Goal: Information Seeking & Learning: Learn about a topic

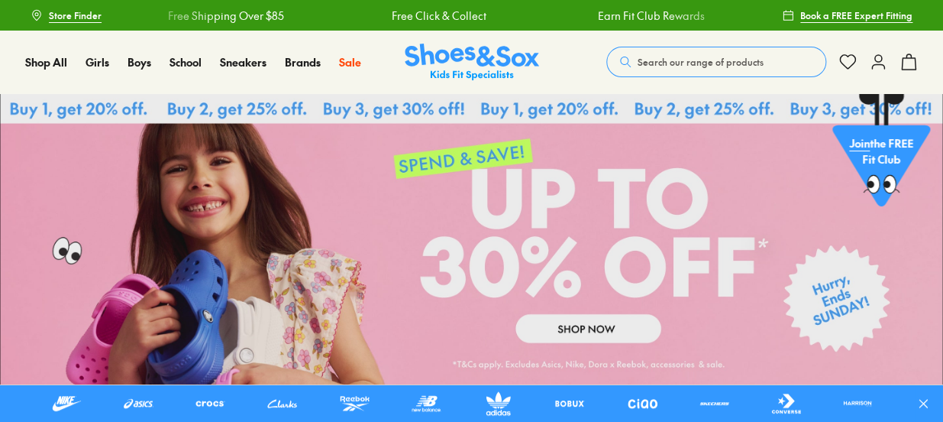
click at [668, 53] on button "Search our range of products" at bounding box center [716, 62] width 220 height 31
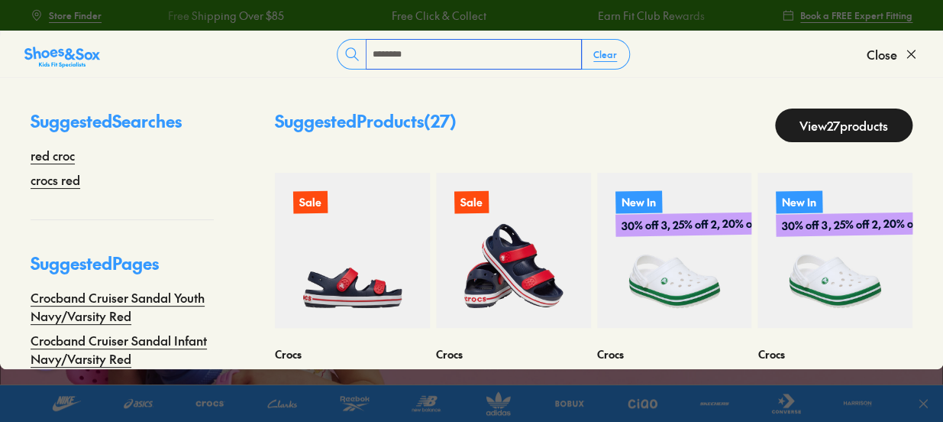
type input "********"
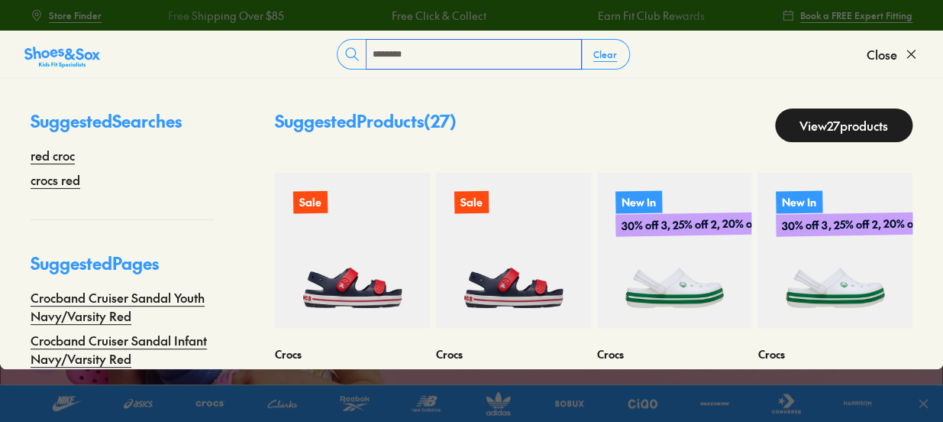
scroll to position [90, 0]
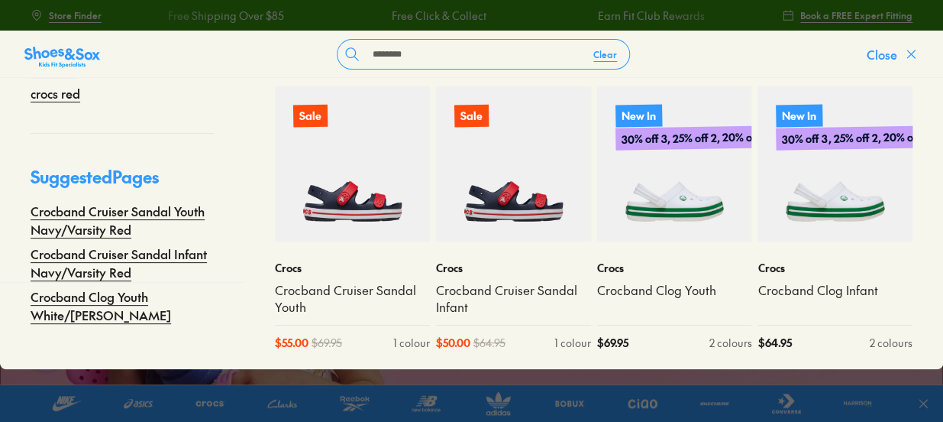
click at [889, 55] on span "Close" at bounding box center [882, 54] width 31 height 18
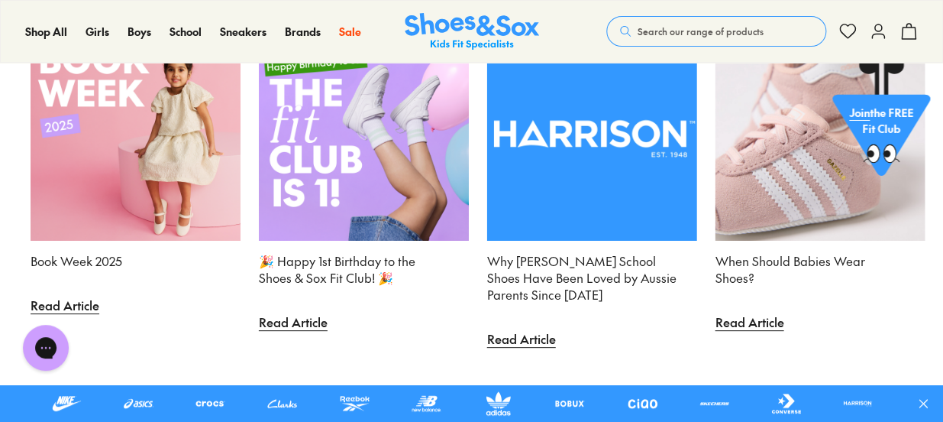
scroll to position [4800, 0]
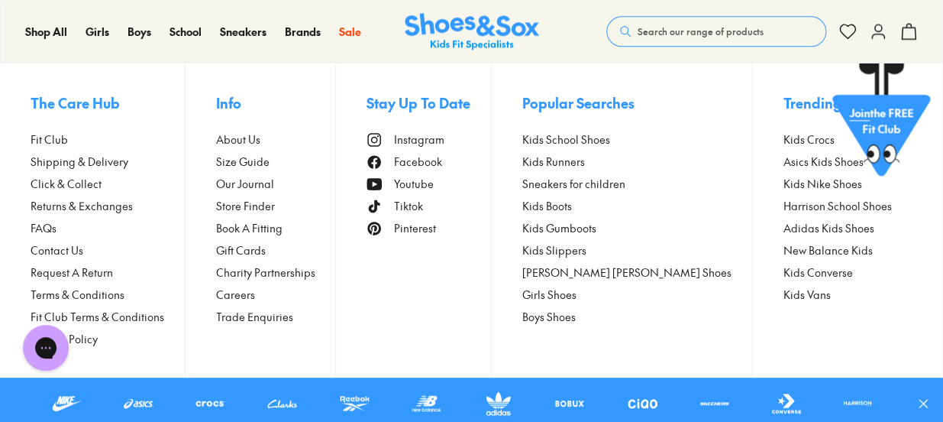
click at [270, 162] on span "Size Guide" at bounding box center [242, 162] width 53 height 16
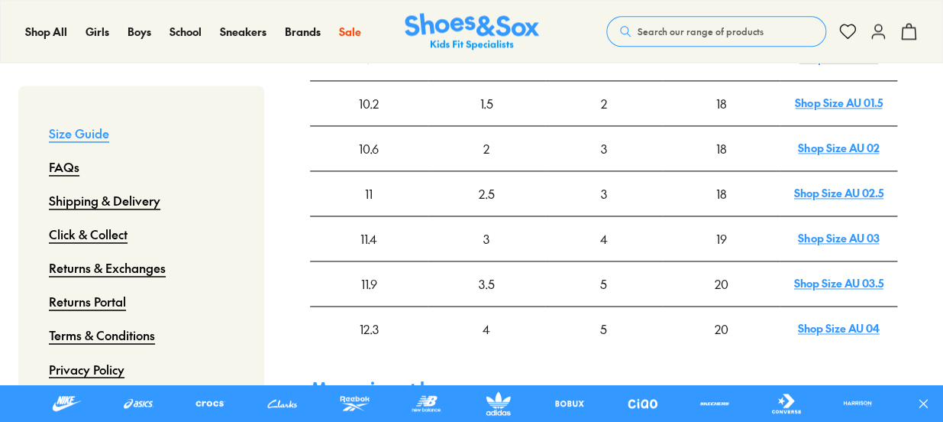
scroll to position [613, 0]
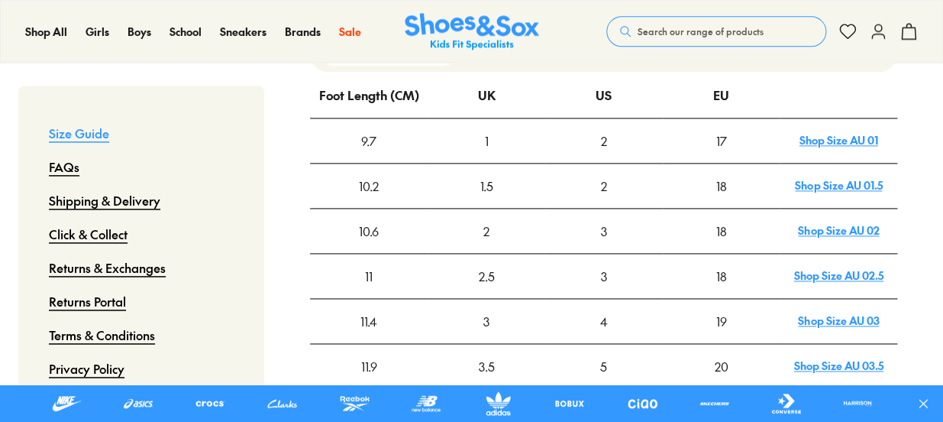
drag, startPoint x: 0, startPoint y: 0, endPoint x: 946, endPoint y: 83, distance: 950.0
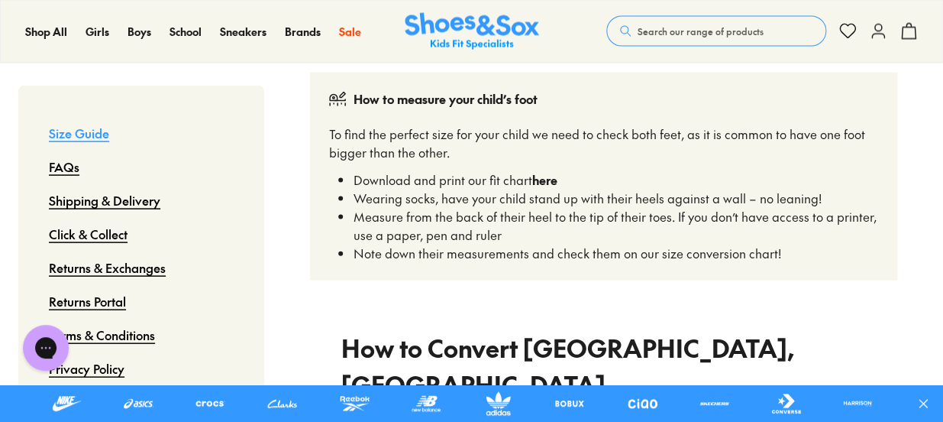
scroll to position [1003, 0]
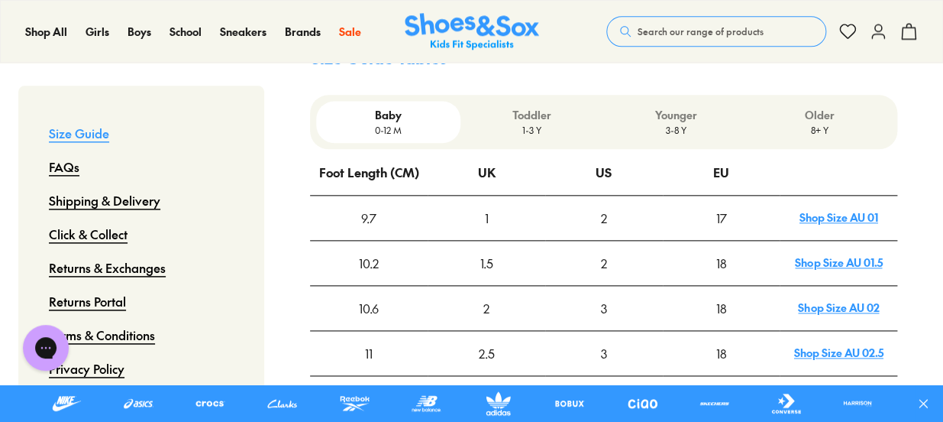
scroll to position [498, 0]
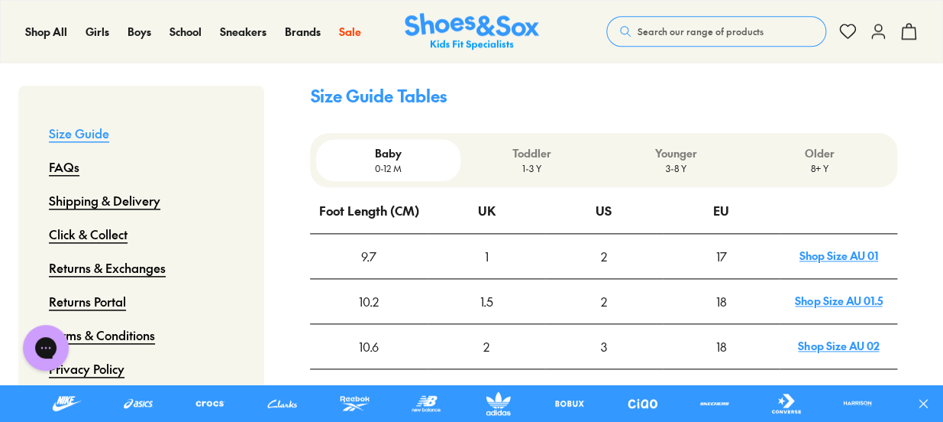
click at [532, 145] on p "Toddler" at bounding box center [532, 153] width 131 height 16
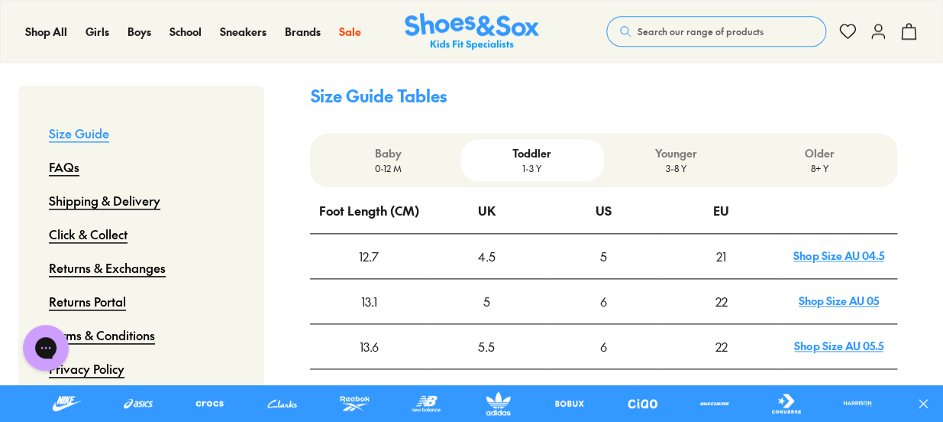
click at [678, 161] on p "3-8 Y" at bounding box center [675, 168] width 131 height 14
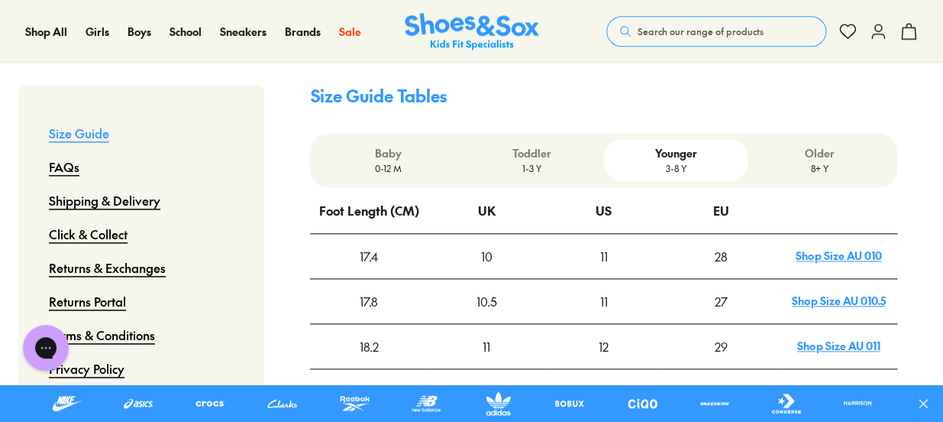
click at [513, 161] on p "1-3 Y" at bounding box center [532, 168] width 131 height 14
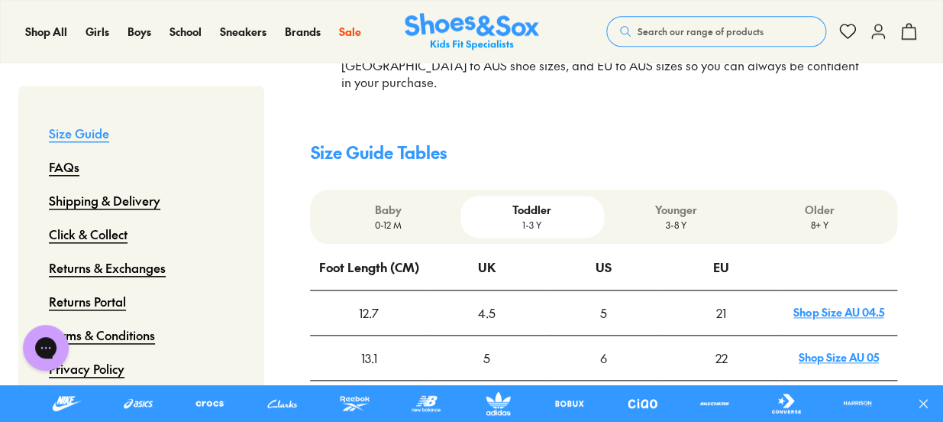
scroll to position [481, 0]
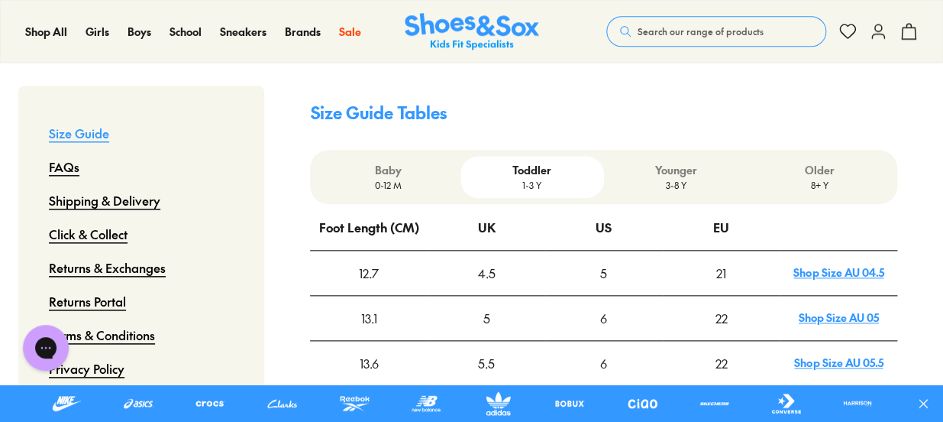
click at [661, 157] on div "Younger 3-8 Y" at bounding box center [676, 177] width 144 height 42
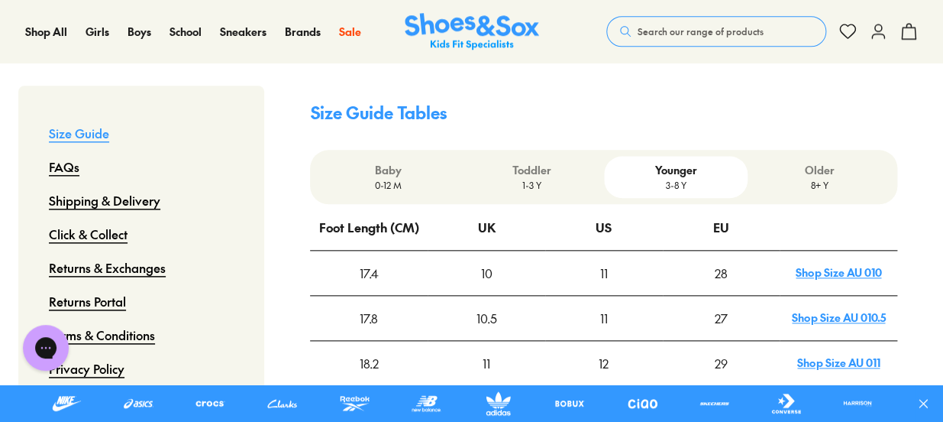
click at [673, 32] on span "Search our range of products" at bounding box center [701, 31] width 126 height 14
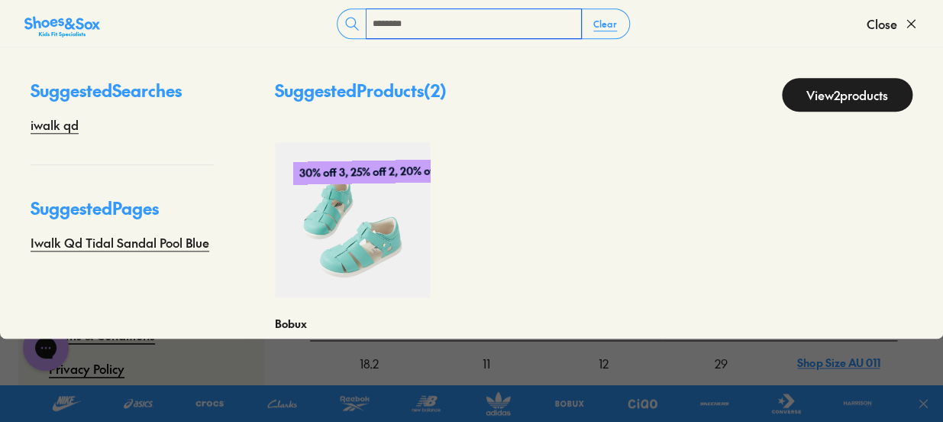
type input "********"
click at [309, 229] on img at bounding box center [352, 219] width 155 height 155
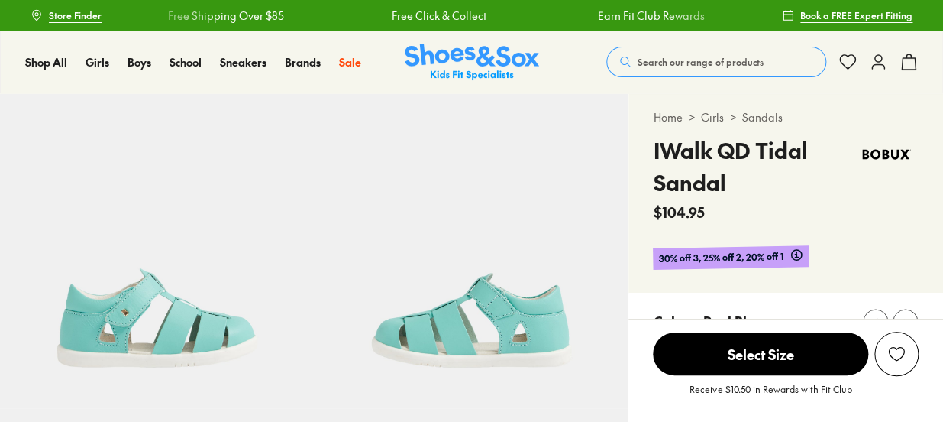
select select "*"
click at [481, 53] on img at bounding box center [472, 62] width 134 height 37
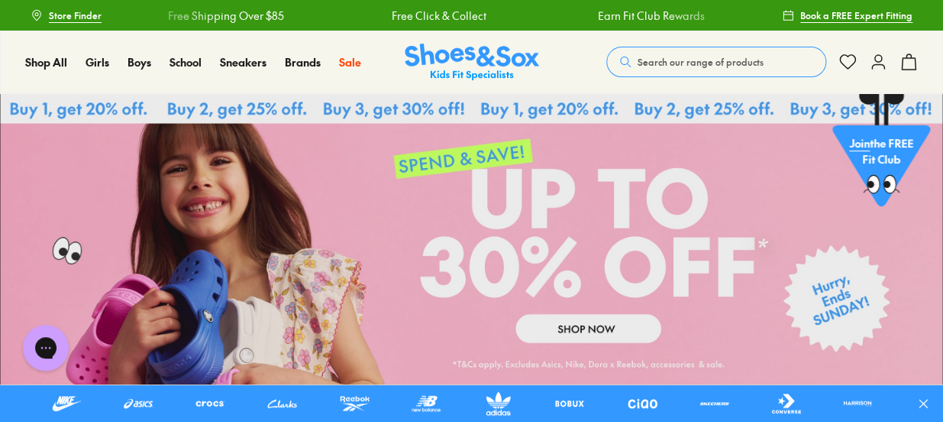
click at [424, 45] on img at bounding box center [472, 62] width 134 height 37
click at [474, 72] on img at bounding box center [472, 62] width 134 height 37
